Goal: Book appointment/travel/reservation

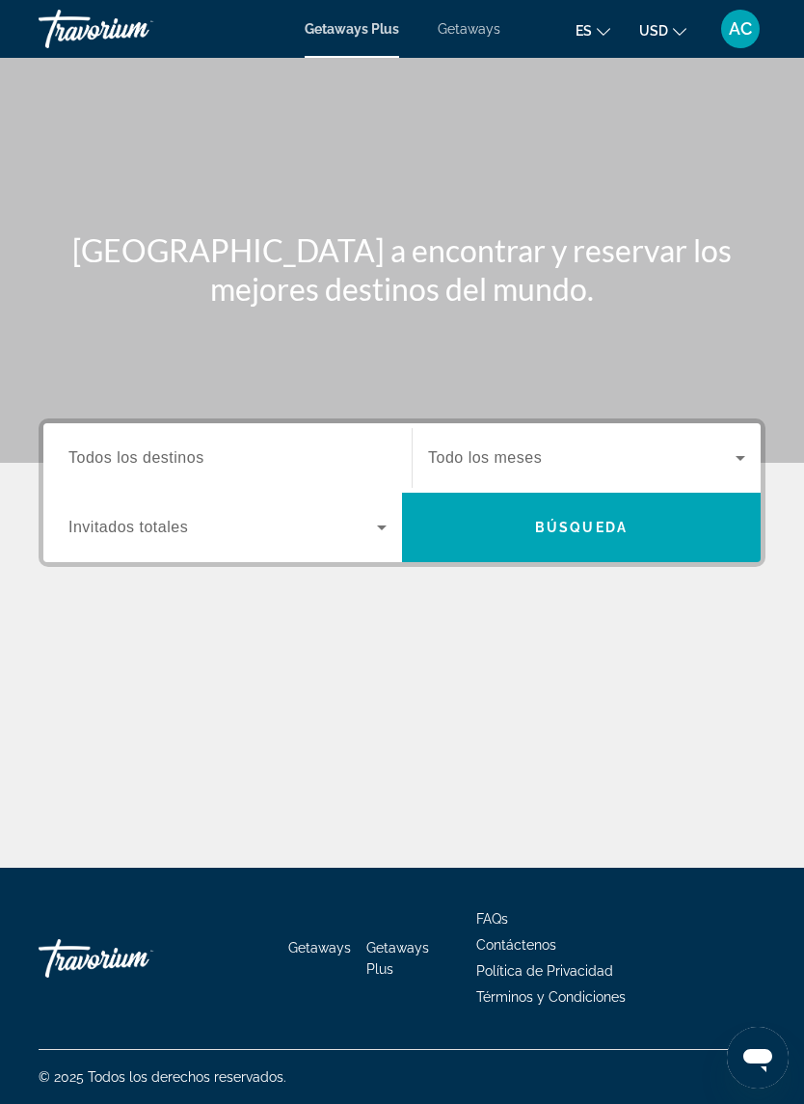
click at [370, 529] on icon "Search widget" at bounding box center [381, 527] width 23 height 23
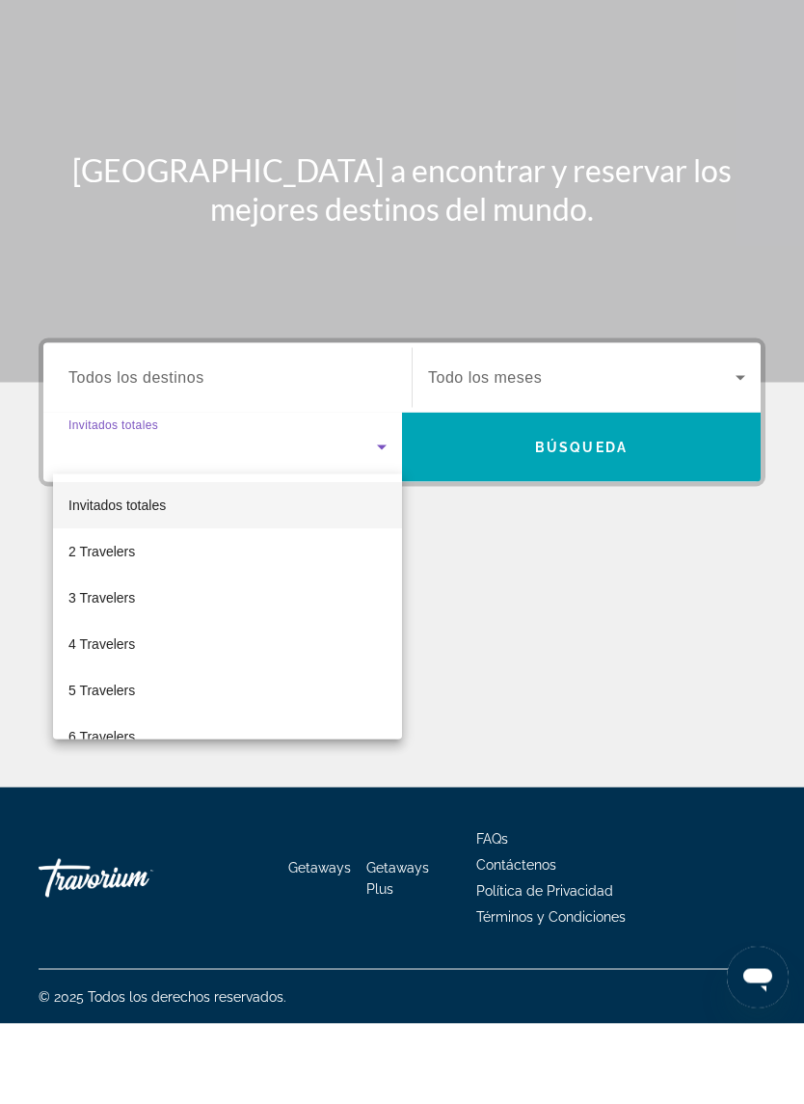
scroll to position [47, 0]
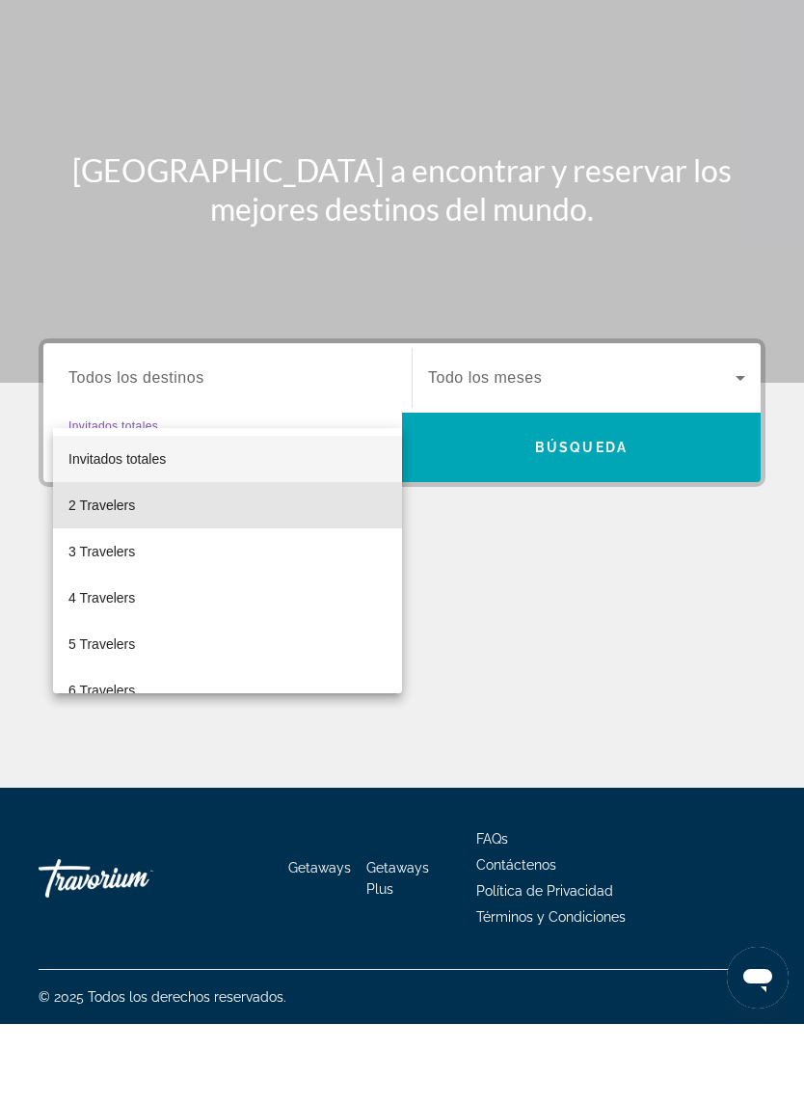
click at [135, 574] on span "2 Travelers" at bounding box center [101, 585] width 67 height 23
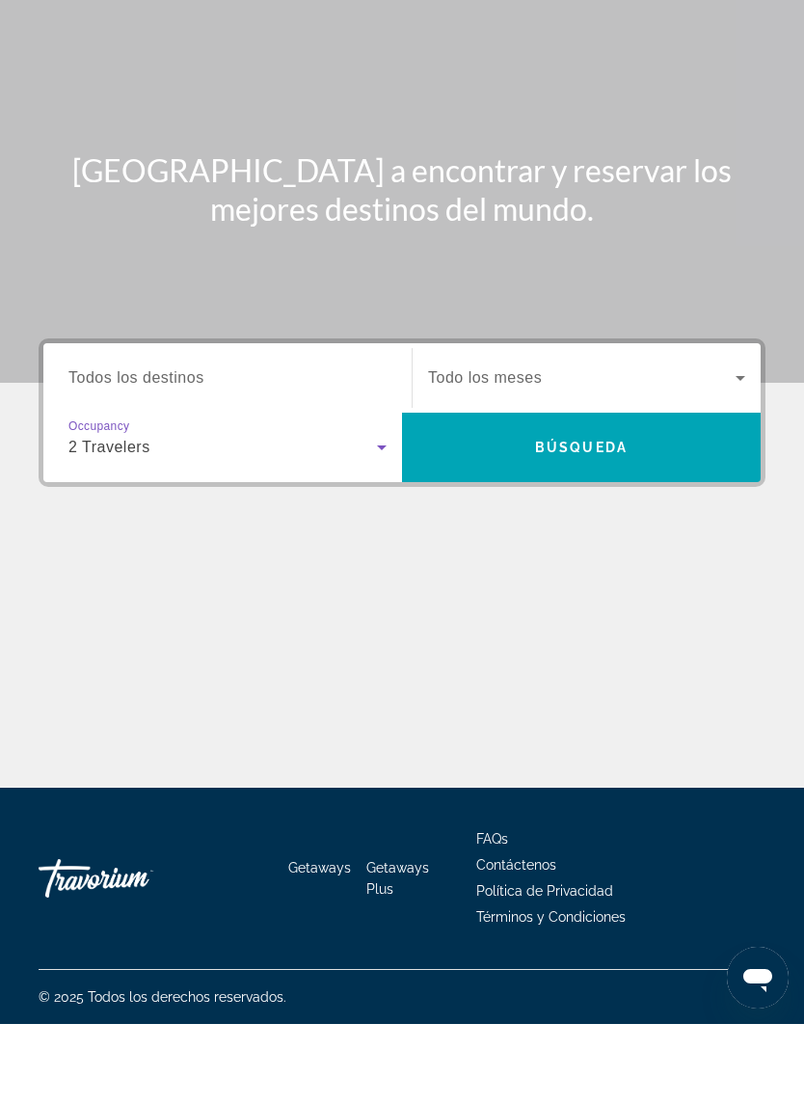
click at [727, 446] on span "Search widget" at bounding box center [582, 457] width 308 height 23
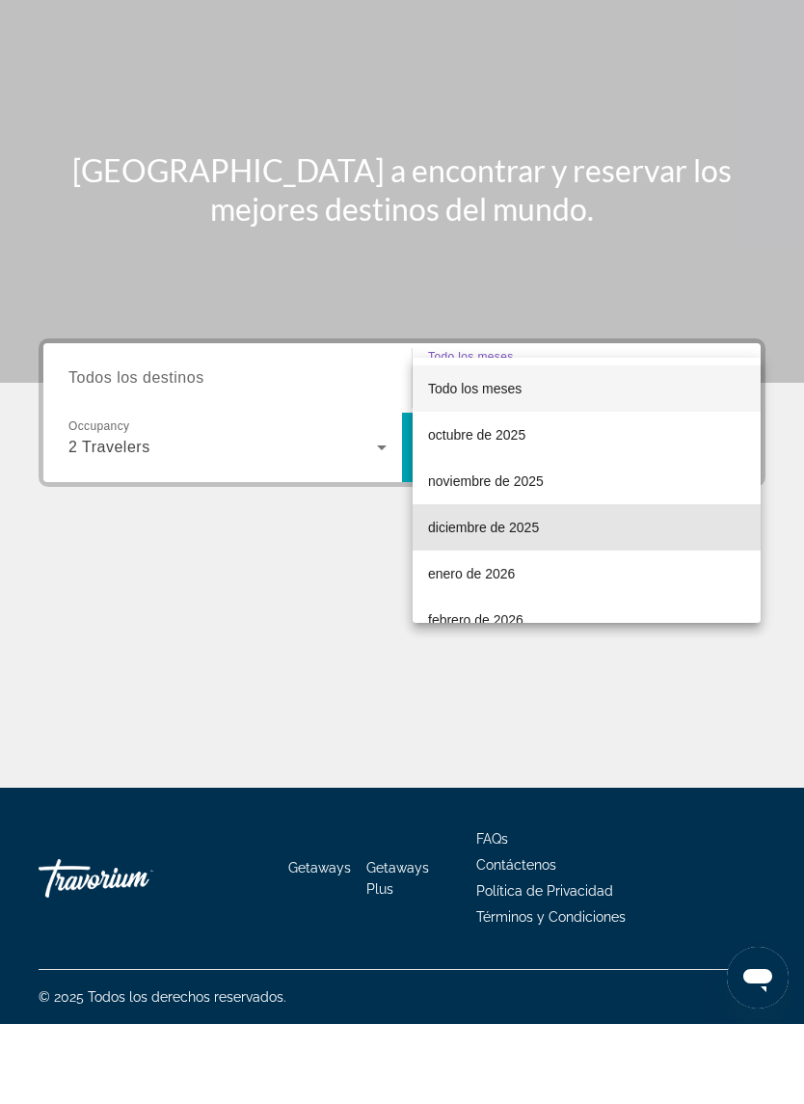
click at [503, 596] on span "diciembre de 2025" at bounding box center [483, 607] width 111 height 23
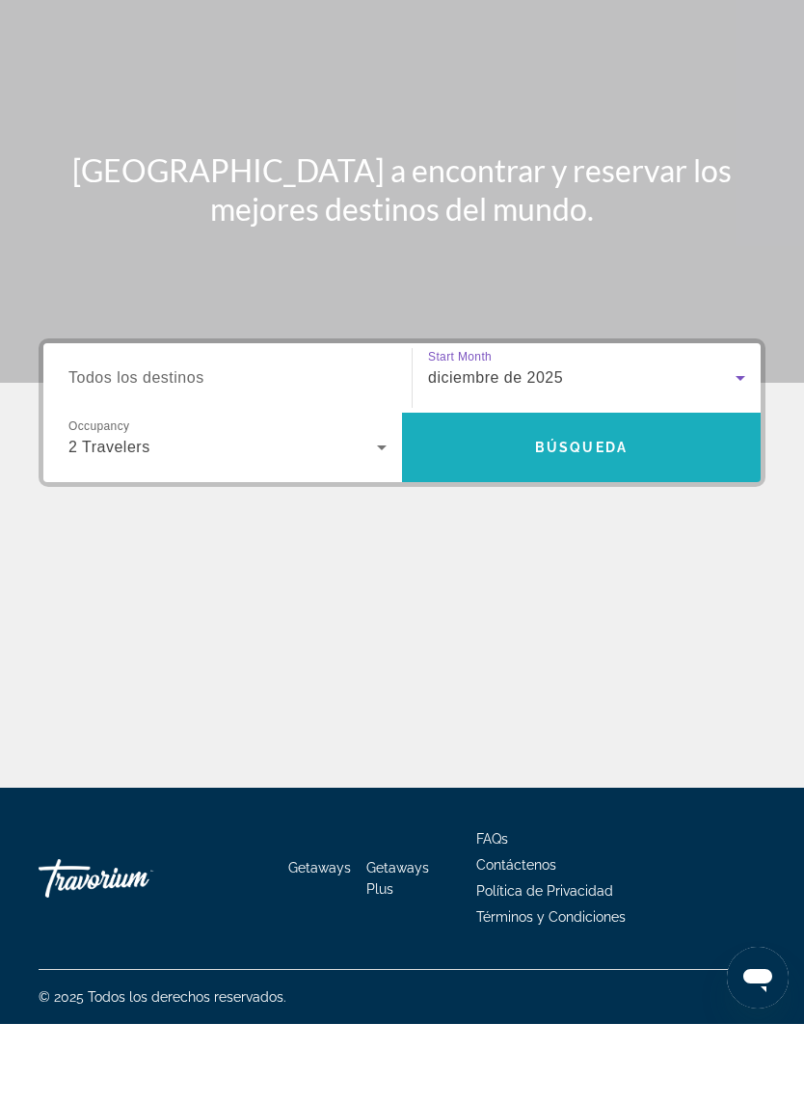
click at [579, 520] on span "Búsqueda" at bounding box center [581, 527] width 93 height 15
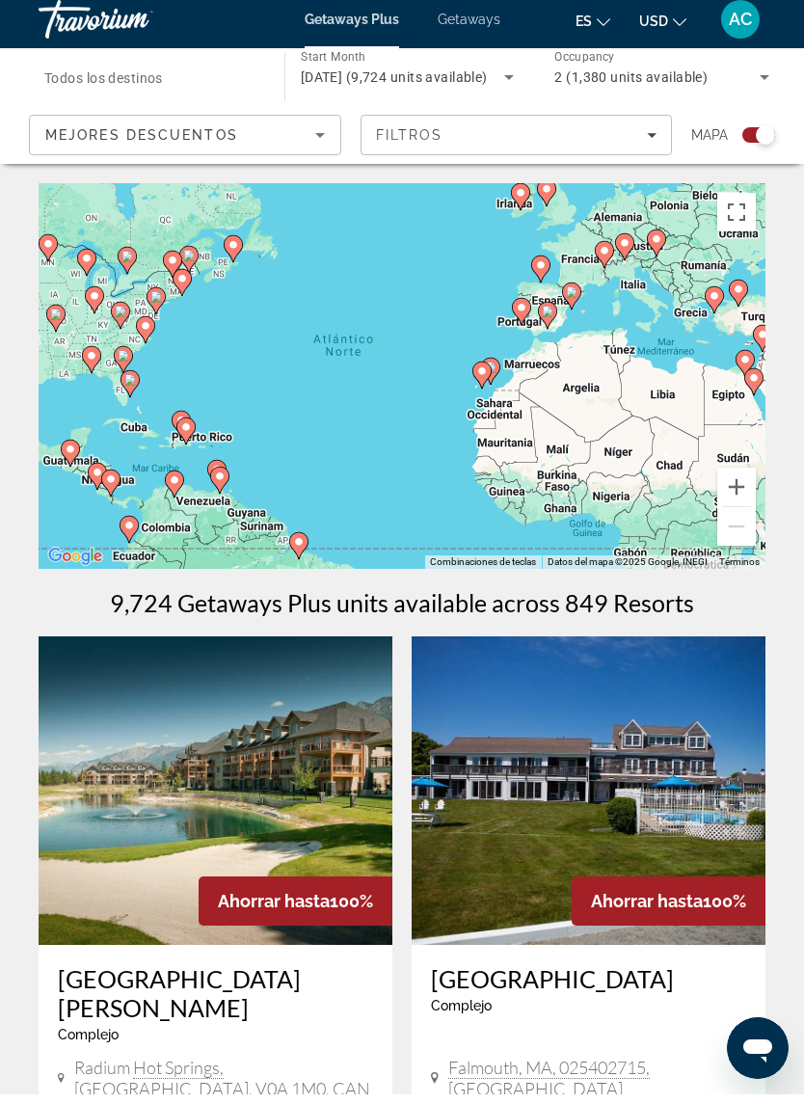
click at [758, 135] on div "Search widget" at bounding box center [765, 144] width 19 height 19
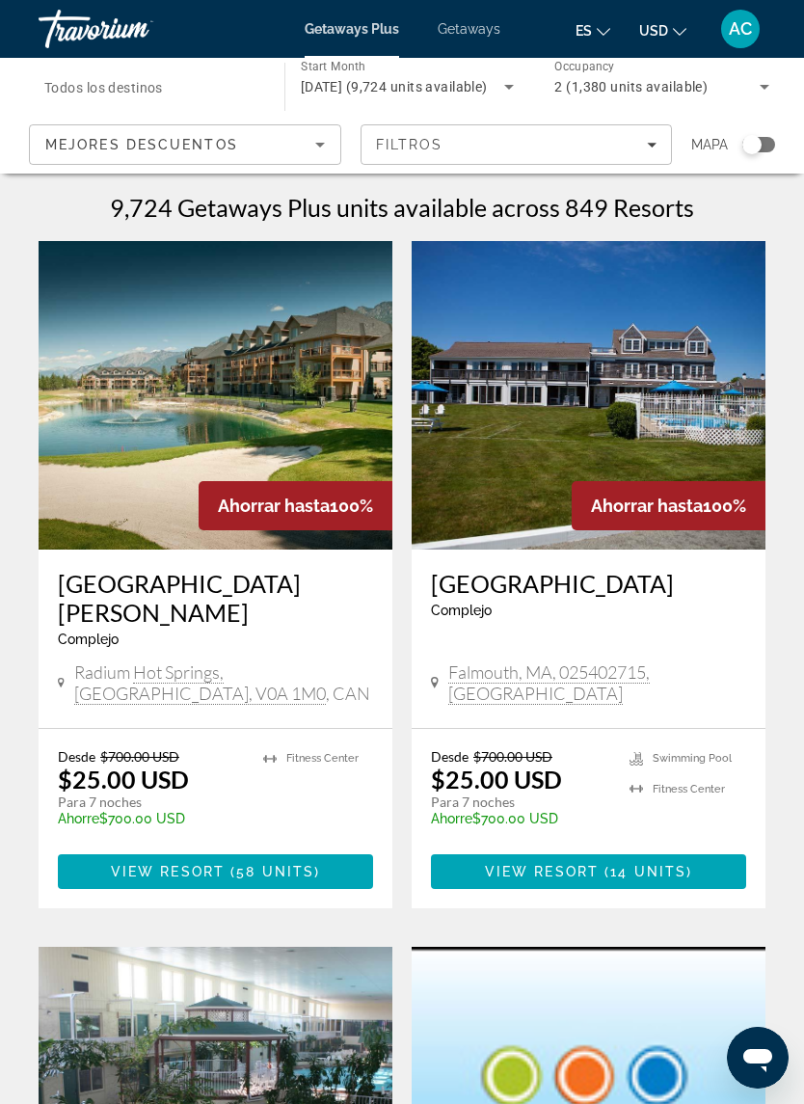
click at [756, 135] on div "Search widget" at bounding box center [751, 144] width 19 height 19
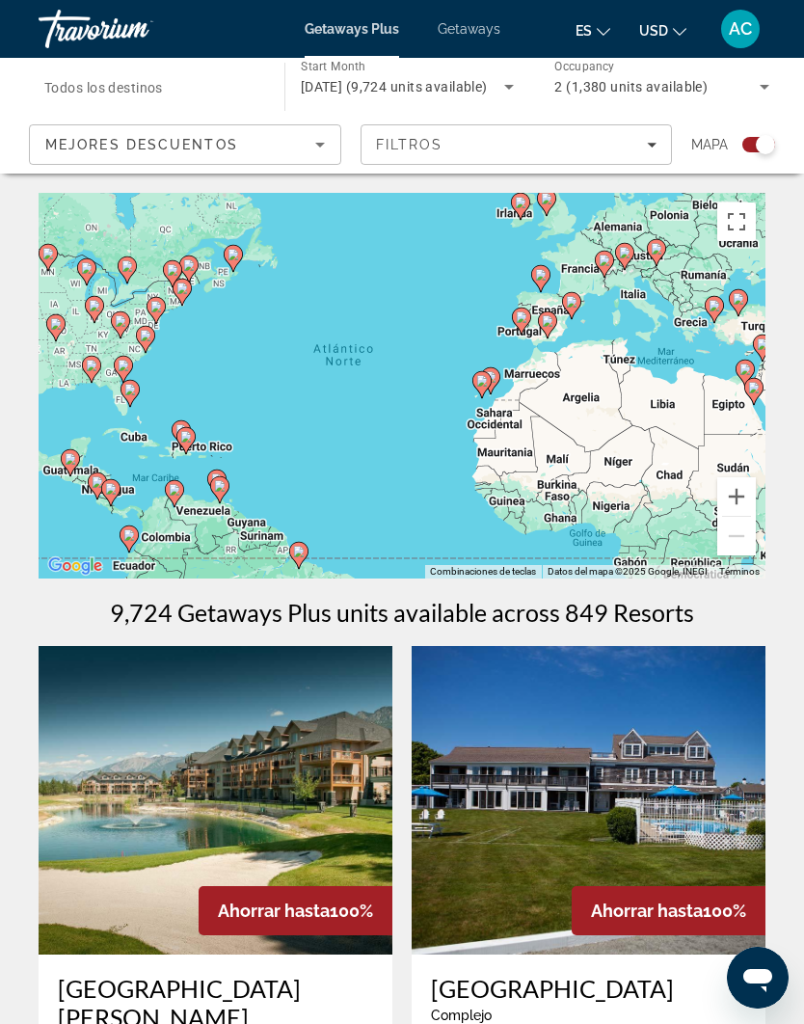
click at [330, 508] on div "Para activar la función de arrastre con el teclado, pulsa Alt + Intro. Cuando h…" at bounding box center [402, 386] width 727 height 386
click at [381, 492] on div "Para activar la función de arrastre con el teclado, pulsa Alt + Intro. Cuando h…" at bounding box center [402, 386] width 727 height 386
click at [416, 495] on div "Para activar la función de arrastre con el teclado, pulsa Alt + Intro. Cuando h…" at bounding box center [402, 386] width 727 height 386
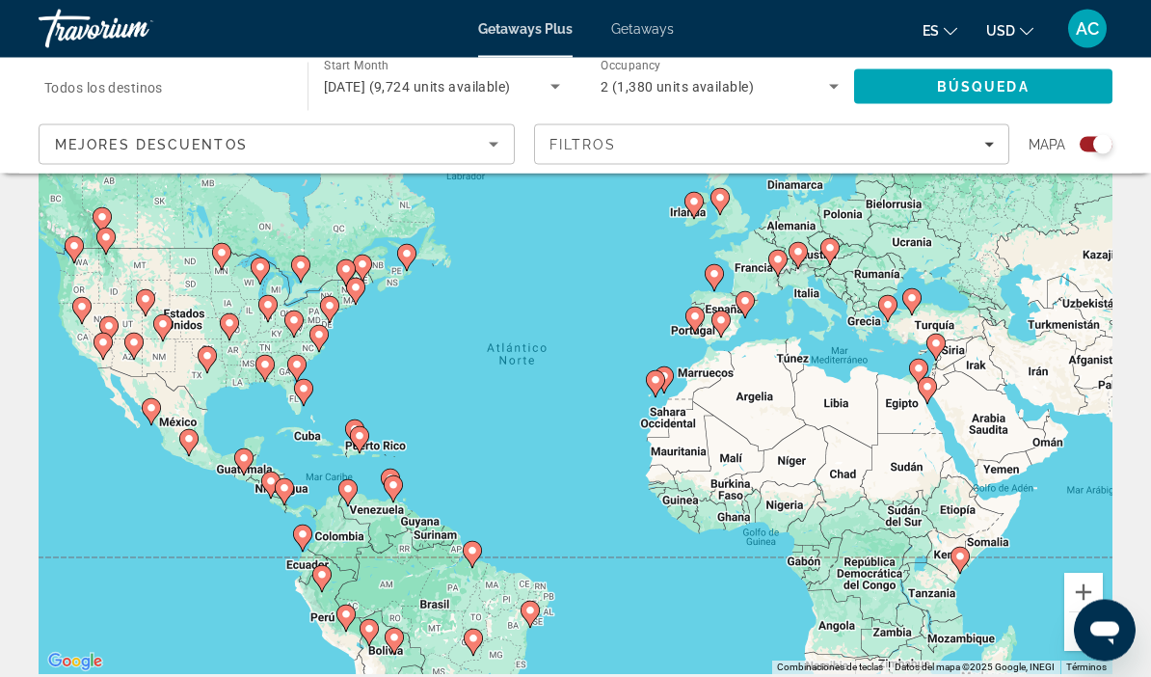
scroll to position [97, 0]
click at [330, 571] on icon "Main content" at bounding box center [321, 578] width 17 height 25
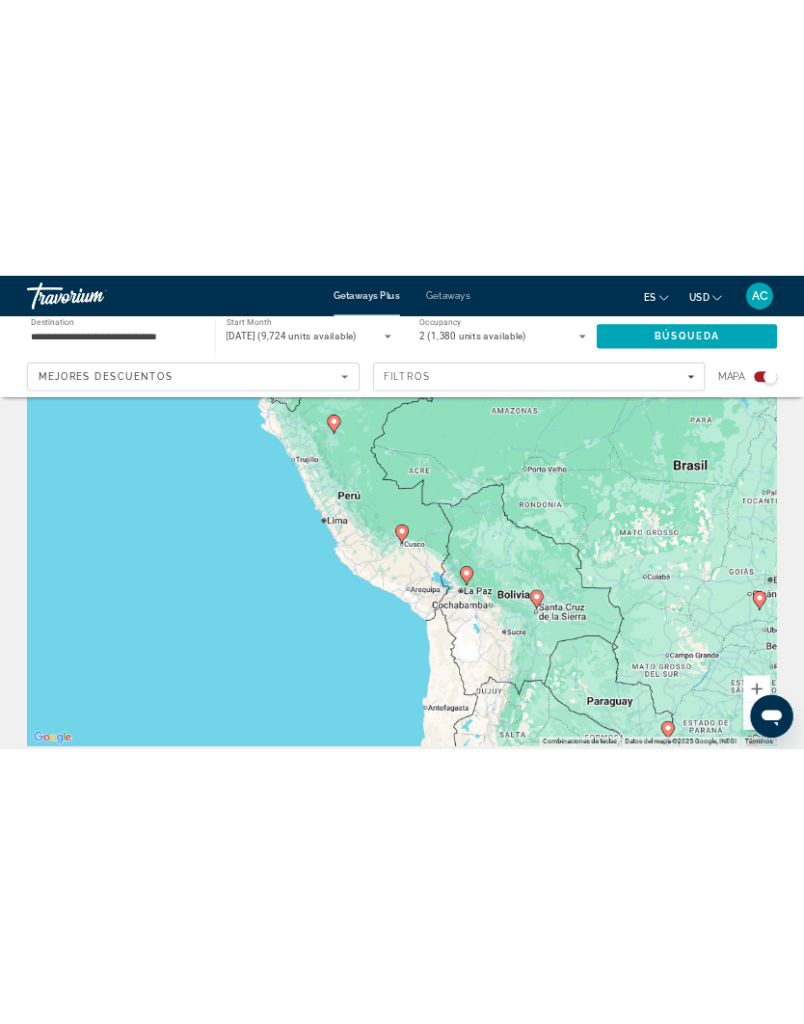
scroll to position [119, 0]
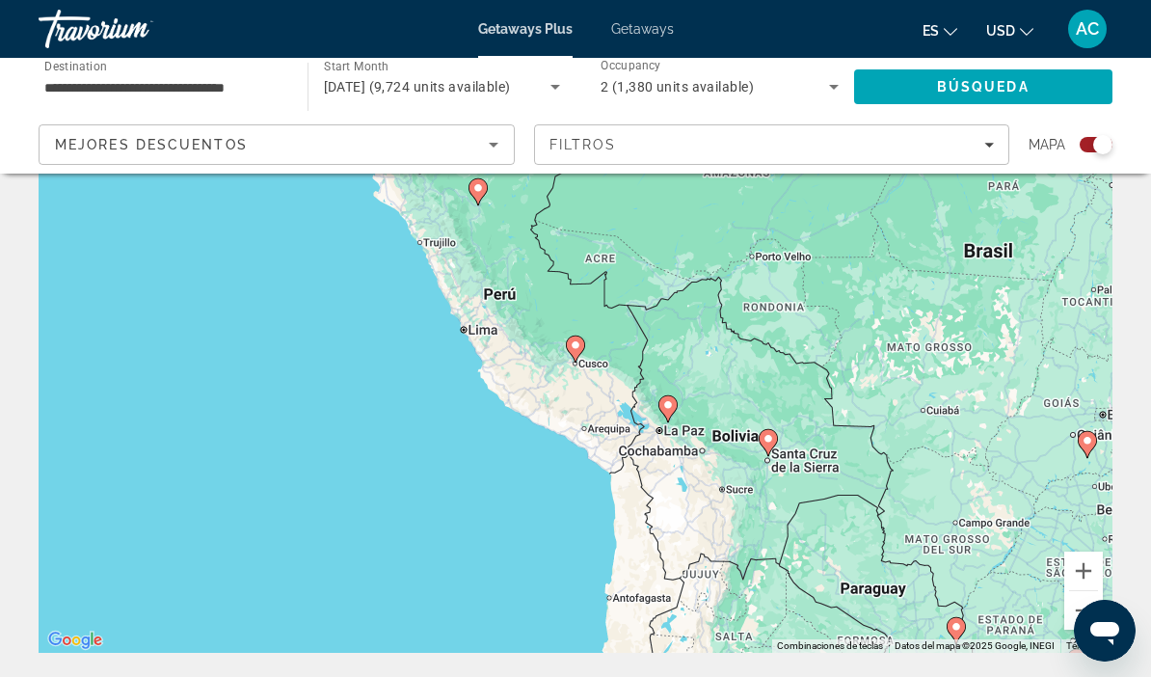
click at [584, 336] on gmp-advanced-marker "Main content" at bounding box center [575, 349] width 19 height 29
click at [582, 347] on icon "Main content" at bounding box center [575, 348] width 17 height 25
click at [599, 348] on div "Para desplazarte, pulsa las teclas [PERSON_NAME]. Para activar la función de ar…" at bounding box center [576, 363] width 1074 height 578
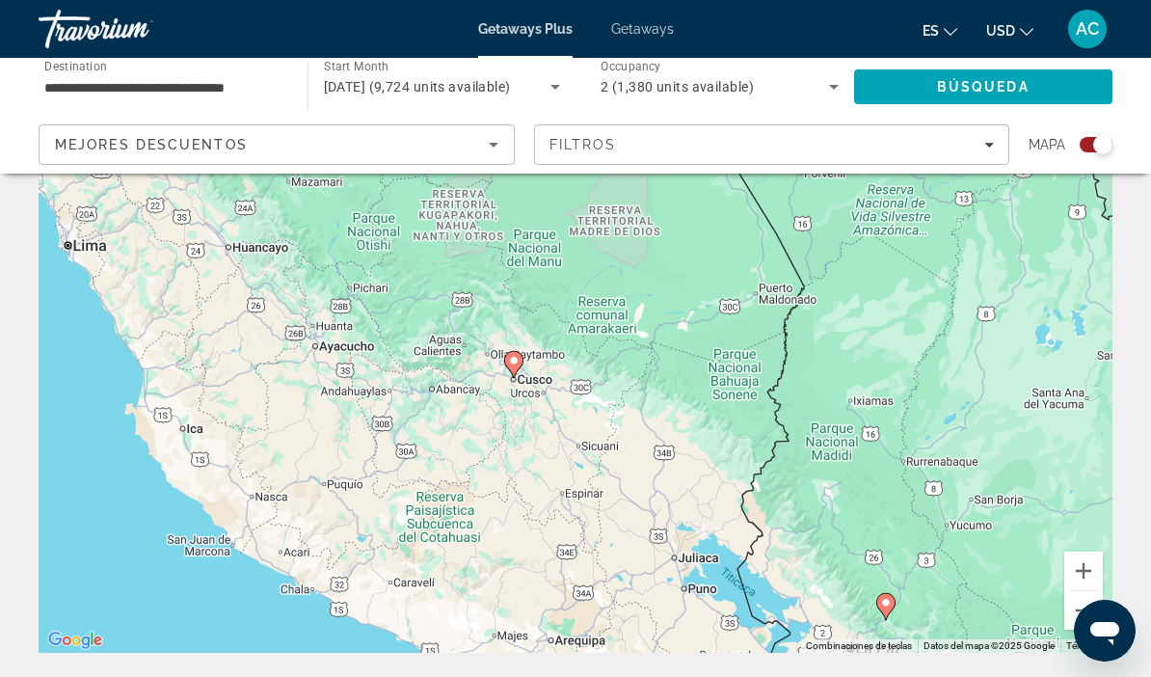
click at [520, 354] on icon "Main content" at bounding box center [513, 364] width 17 height 25
type input "**********"
click at [522, 371] on gmp-advanced-marker "Main content" at bounding box center [513, 364] width 19 height 29
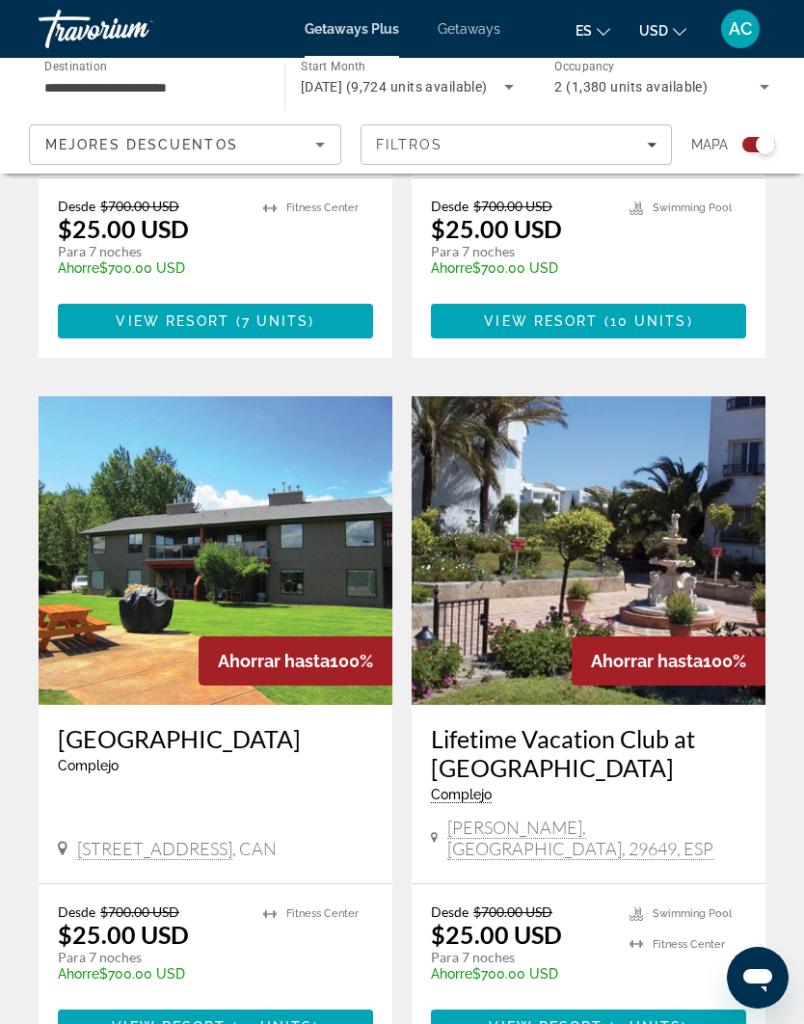
scroll to position [3064, 0]
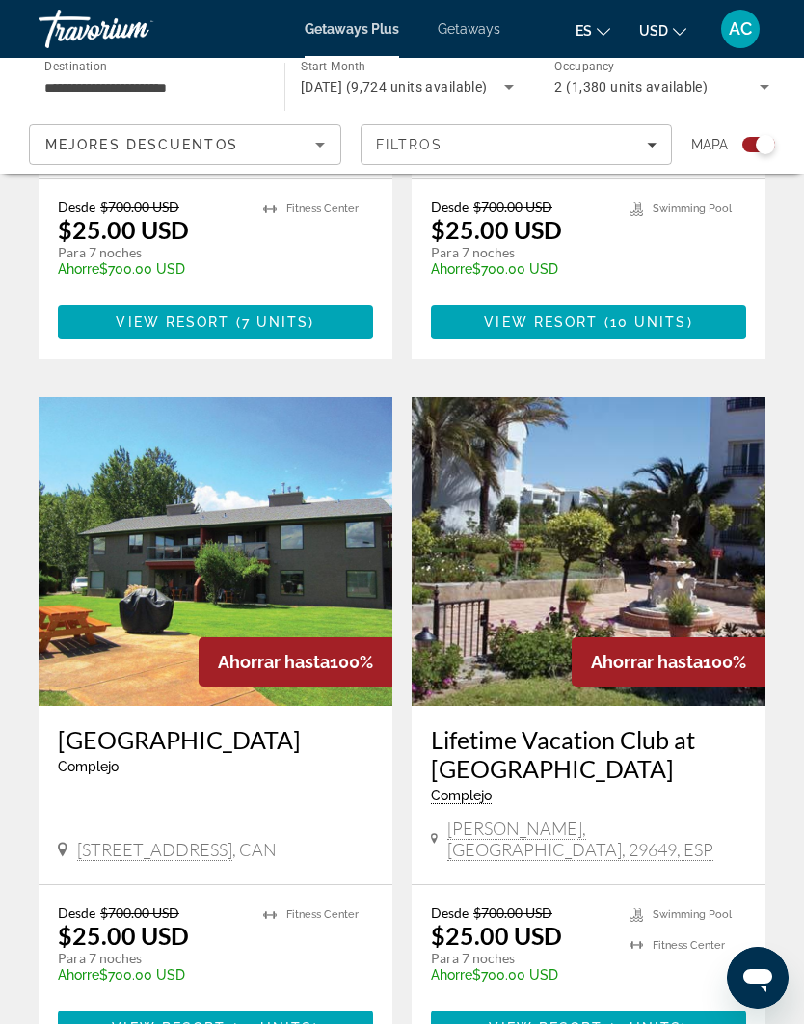
click at [186, 86] on input "**********" at bounding box center [151, 87] width 215 height 23
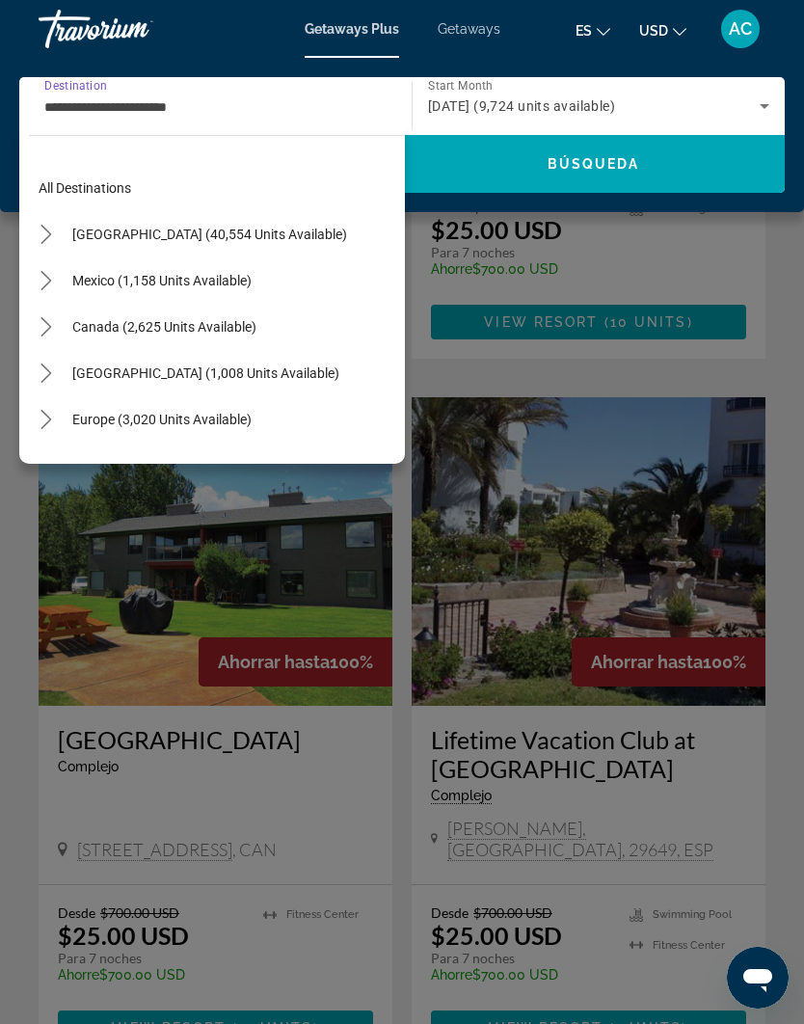
scroll to position [531, 0]
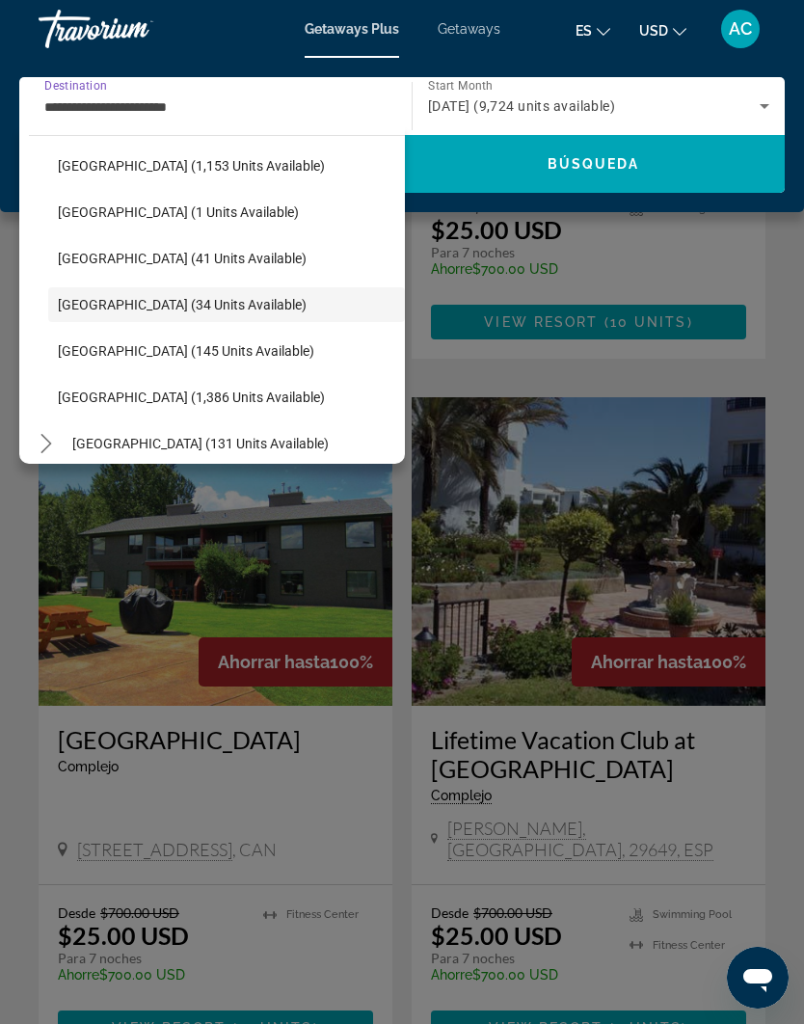
click at [183, 310] on span "[GEOGRAPHIC_DATA] (34 units available)" at bounding box center [182, 304] width 249 height 15
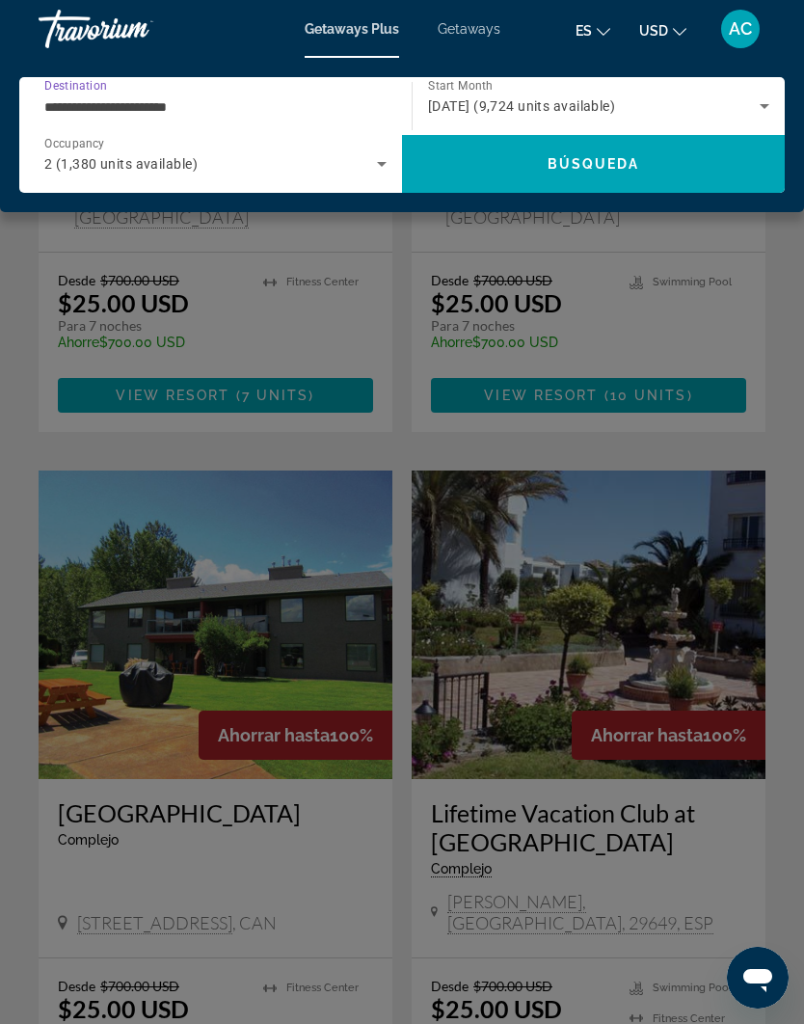
scroll to position [2989, 0]
click at [593, 163] on span "Búsqueda" at bounding box center [594, 163] width 93 height 15
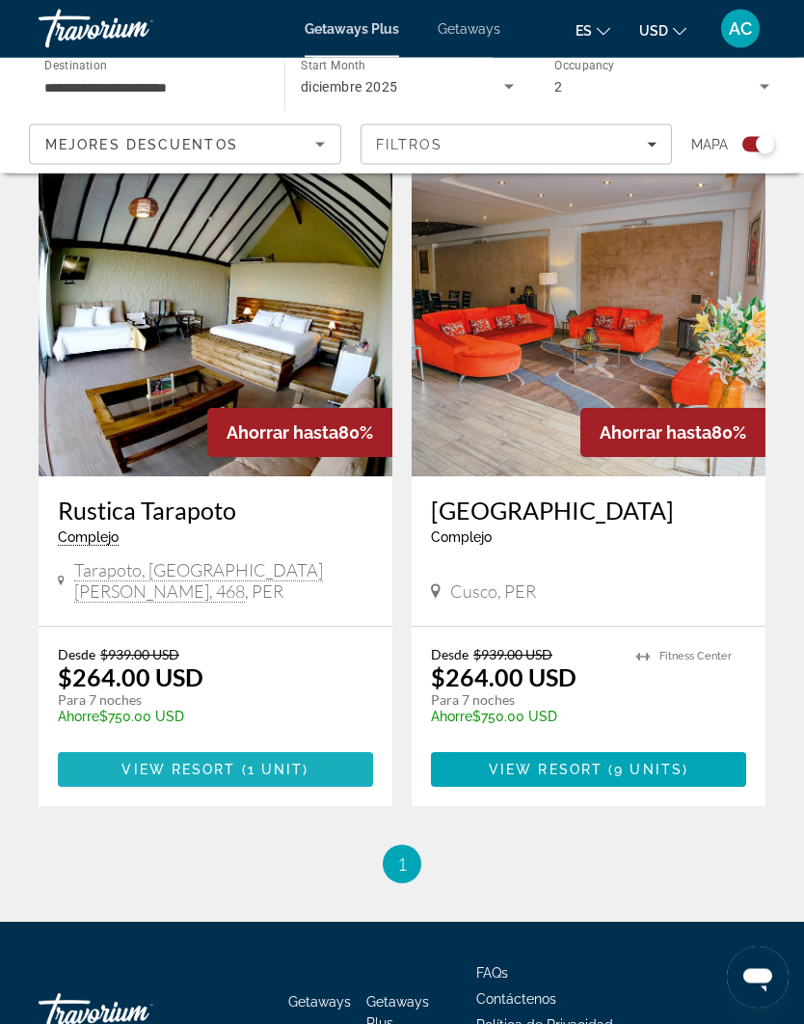
scroll to position [478, 0]
click at [232, 746] on span "Main content" at bounding box center [215, 769] width 315 height 46
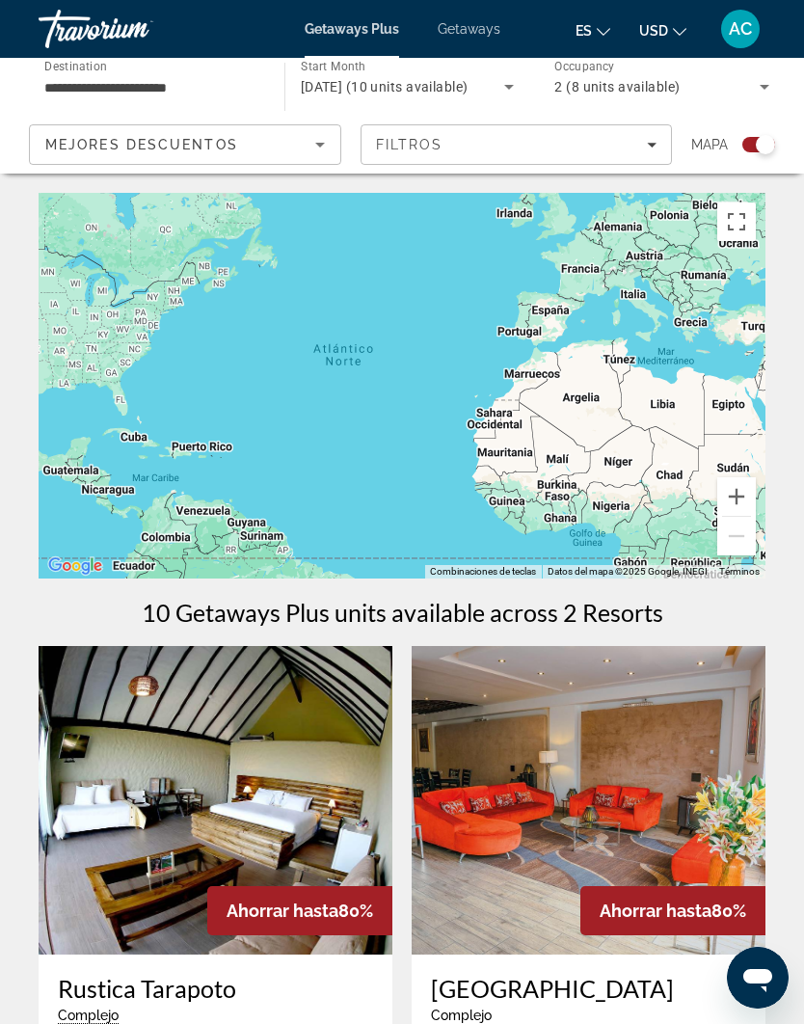
click at [324, 147] on icon "Sort by" at bounding box center [319, 144] width 23 height 23
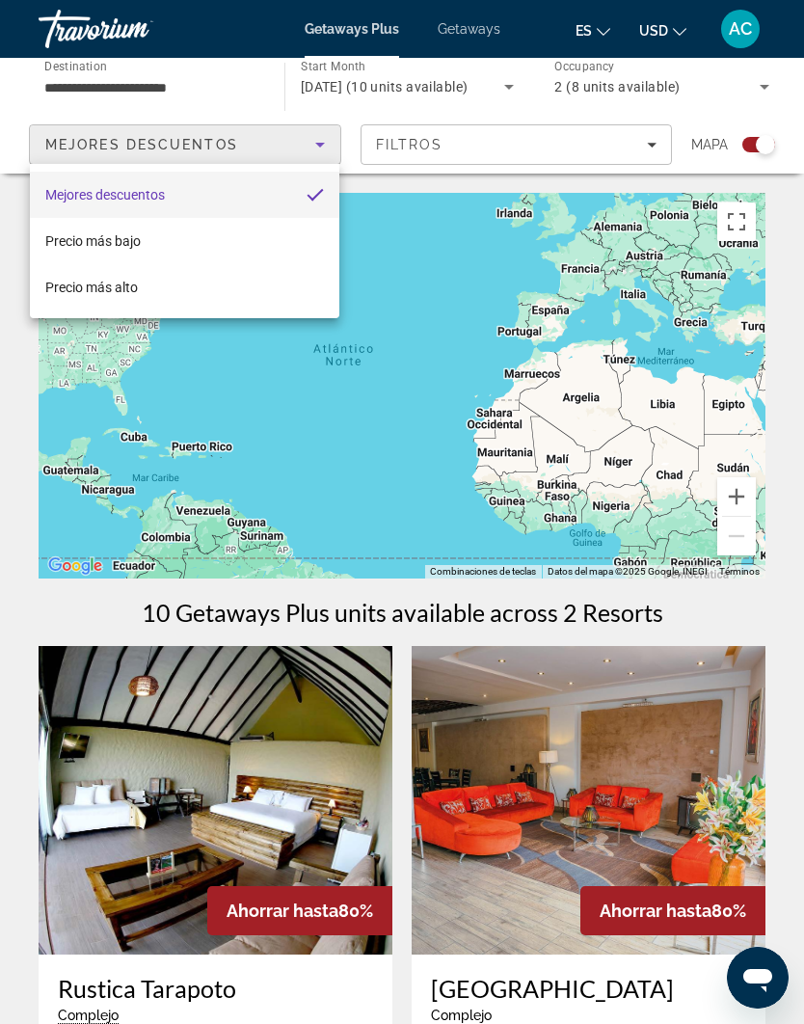
click at [295, 145] on div at bounding box center [402, 512] width 804 height 1024
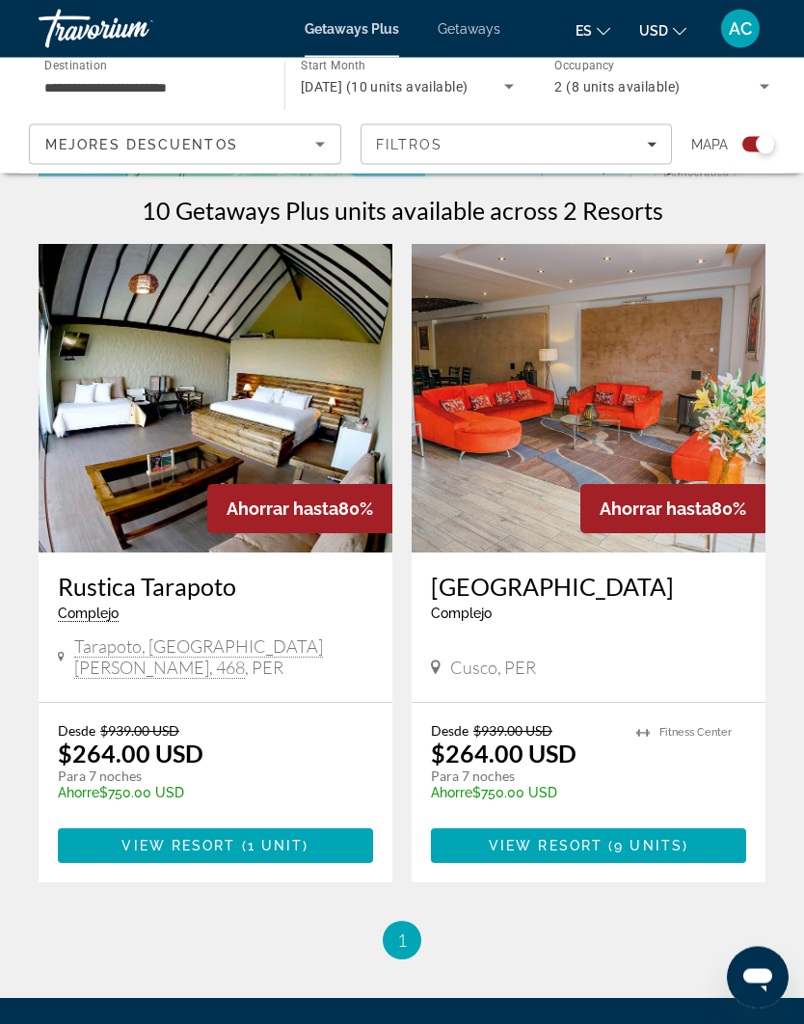
scroll to position [402, 0]
click at [630, 838] on span "9 units" at bounding box center [648, 845] width 68 height 15
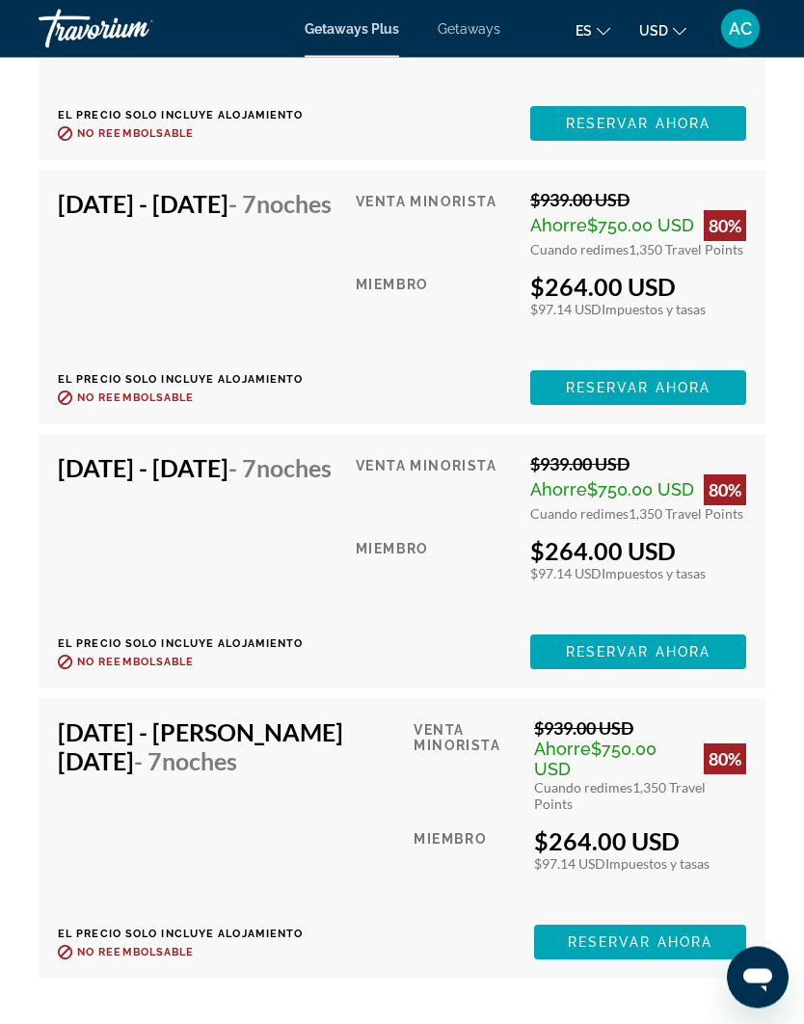
scroll to position [4666, 0]
